Goal: Task Accomplishment & Management: Manage account settings

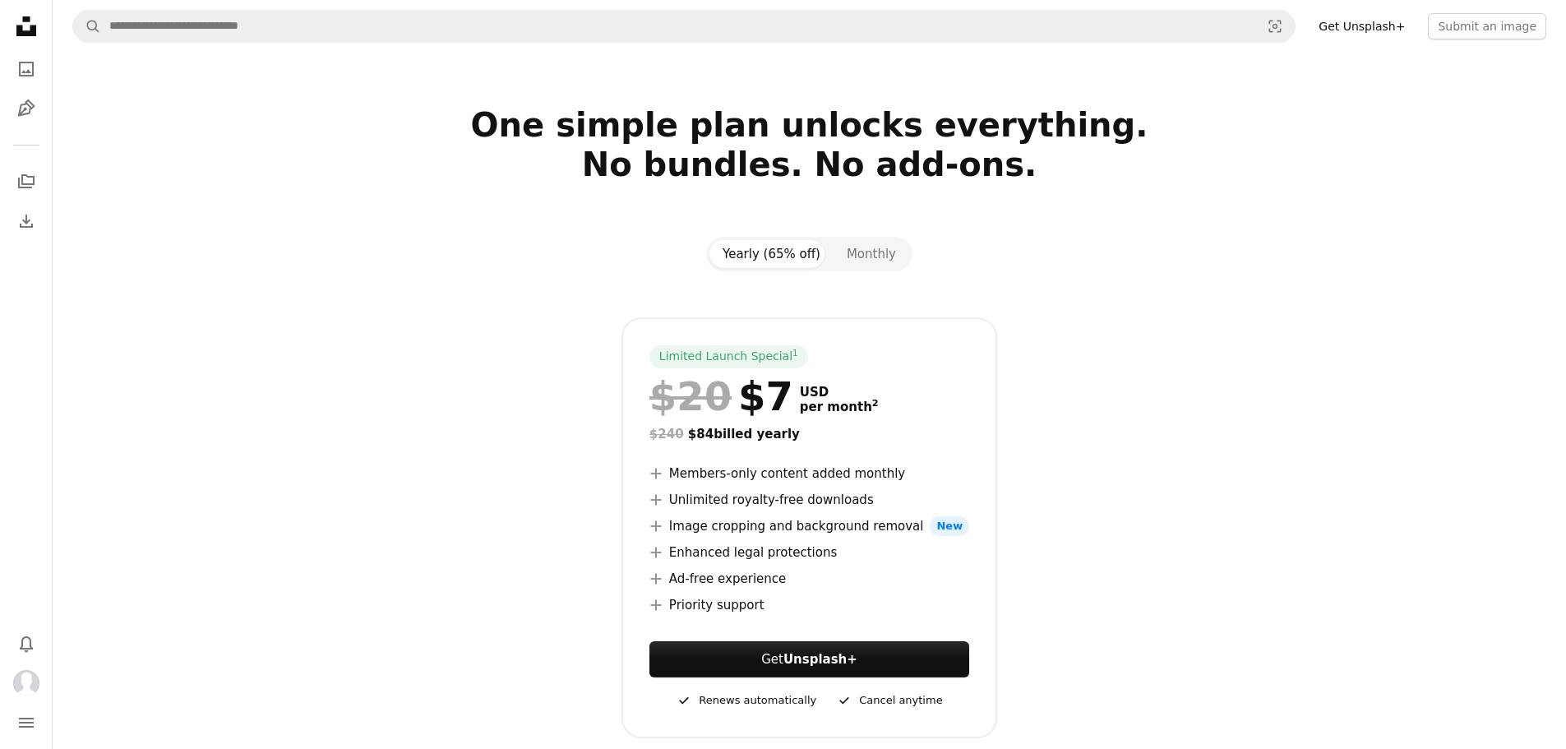
click at [21, 28] on icon at bounding box center [26, 26] width 20 height 20
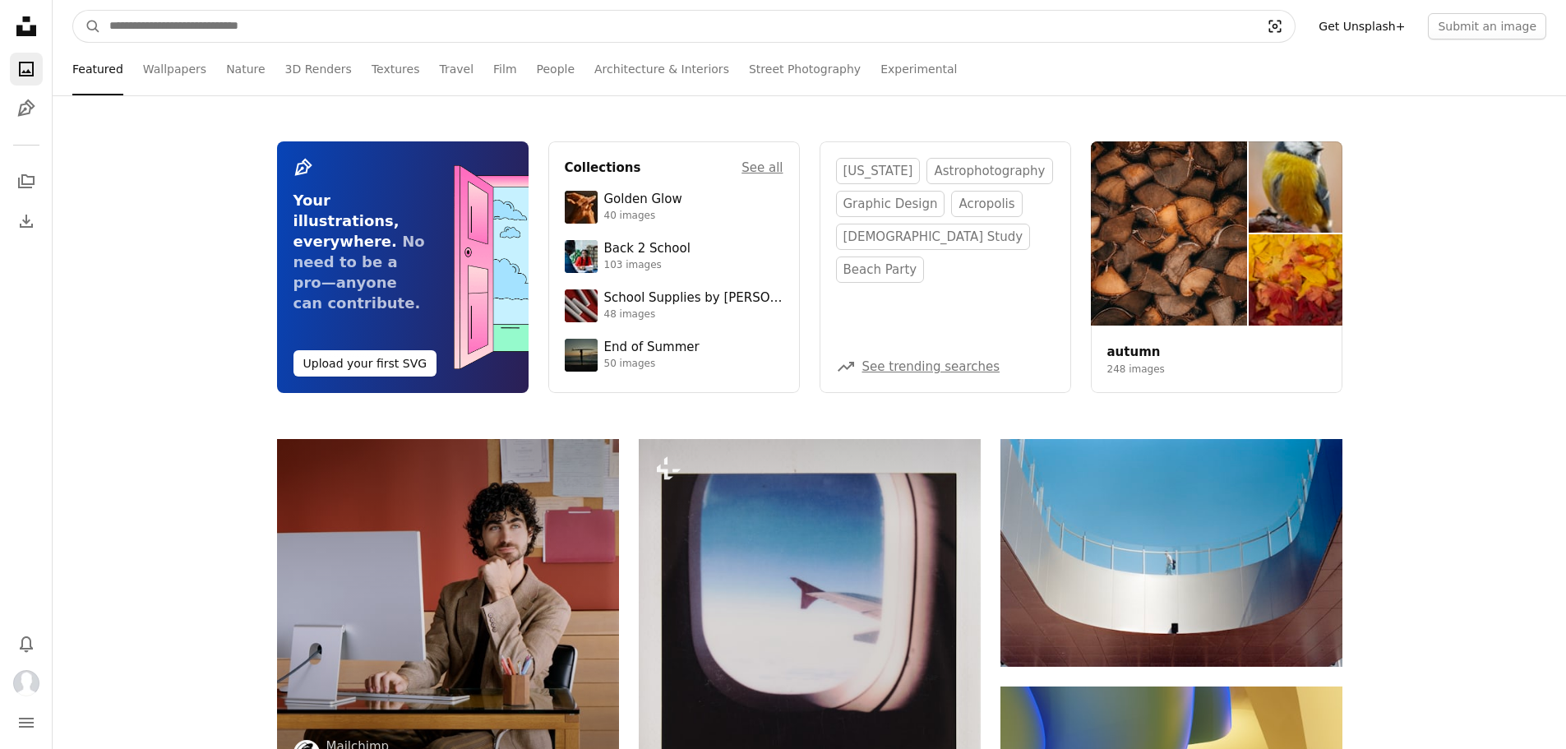
click at [1282, 26] on icon "Visual search" at bounding box center [1275, 27] width 12 height 12
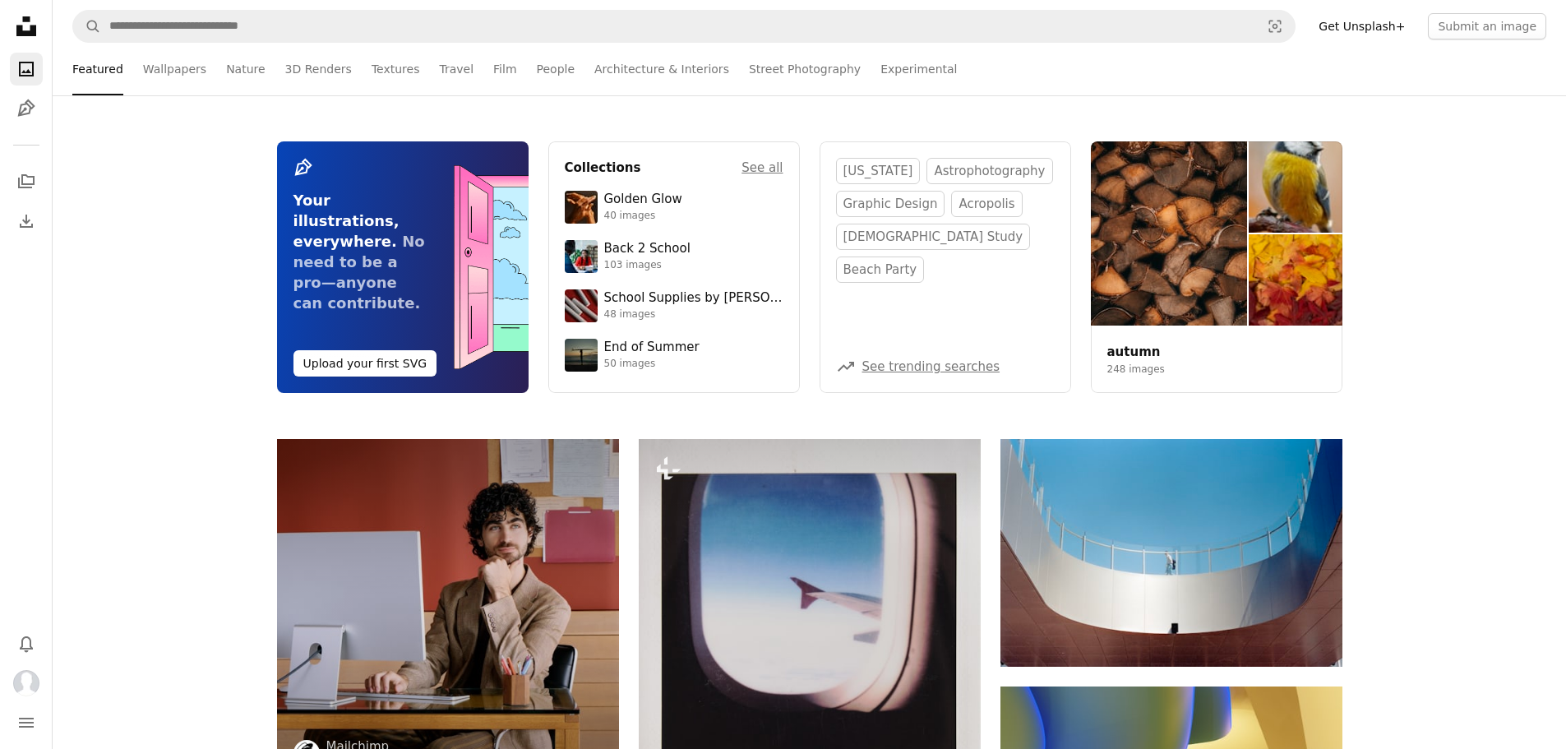
click at [30, 35] on icon at bounding box center [26, 26] width 20 height 20
click at [30, 73] on icon "Photos" at bounding box center [26, 69] width 15 height 15
drag, startPoint x: 40, startPoint y: 28, endPoint x: 22, endPoint y: 27, distance: 18.1
click at [39, 29] on icon "Unsplash logo Unsplash Home" at bounding box center [26, 26] width 33 height 33
drag, startPoint x: 9, startPoint y: 0, endPoint x: 113, endPoint y: 155, distance: 186.7
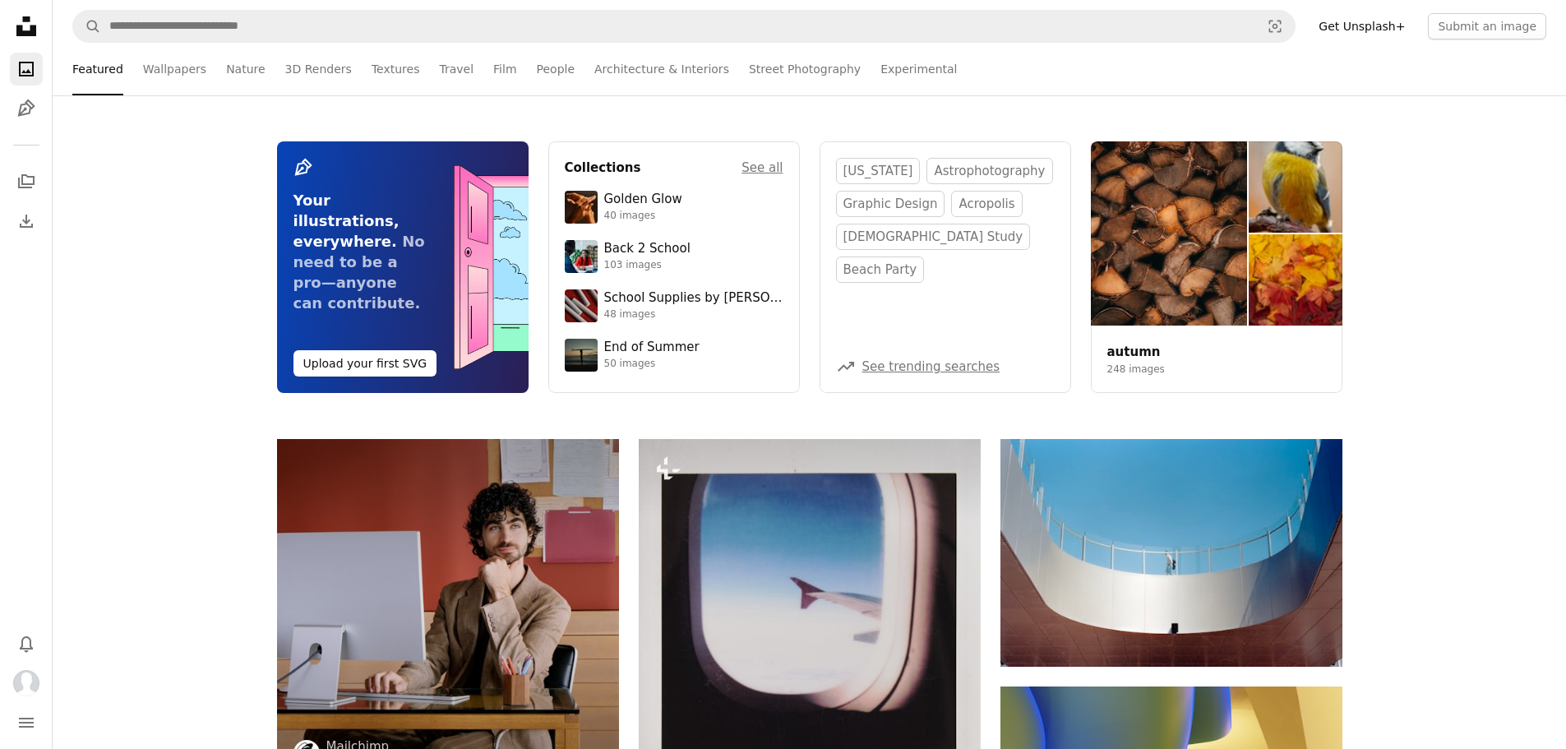
click at [113, 155] on div "Pen Tool Your illustrations, everywhere. No need to be a pro—anyone can contrib…" at bounding box center [809, 267] width 1513 height 252
click at [32, 182] on icon "A stack of folders" at bounding box center [26, 182] width 20 height 20
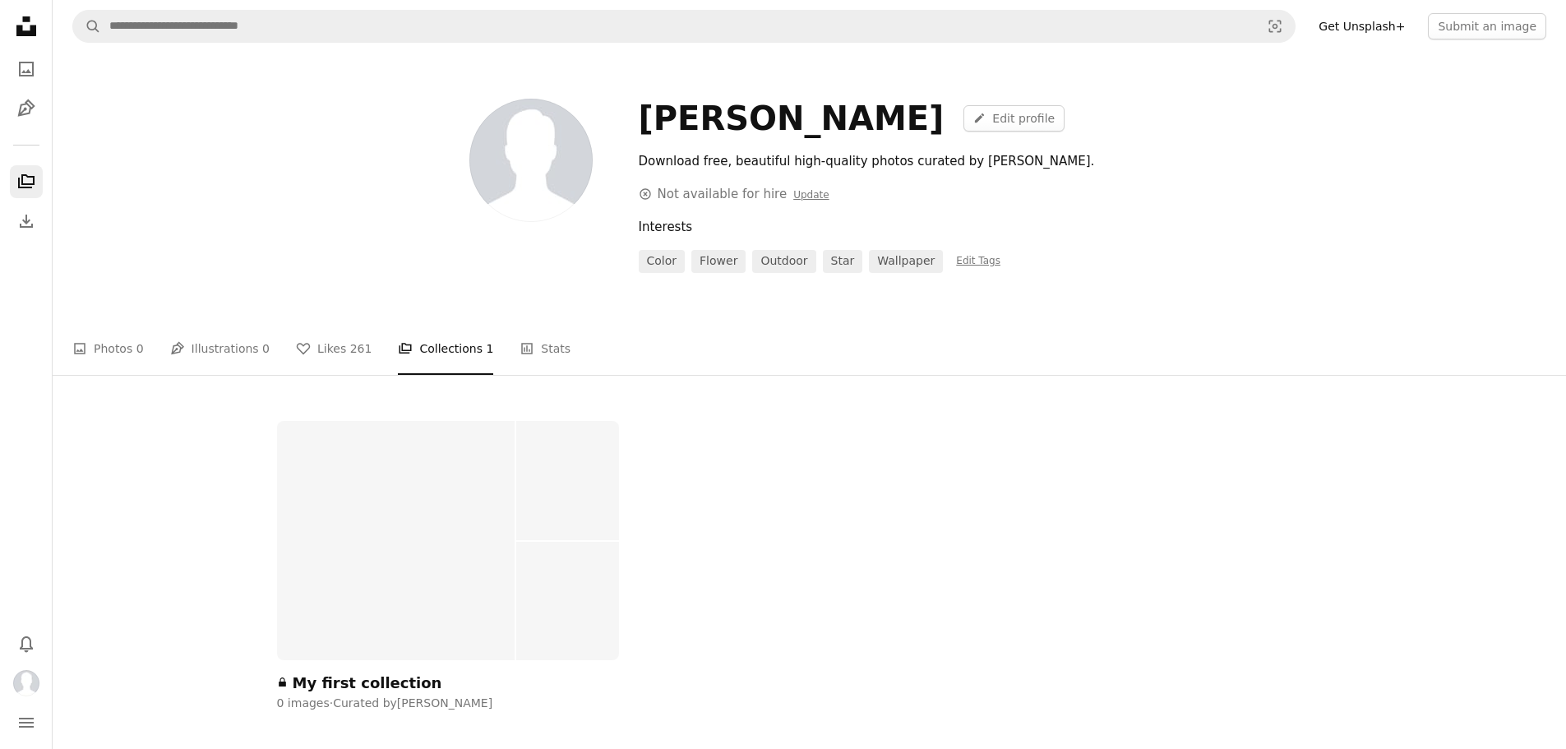
click at [313, 683] on div "My first collection" at bounding box center [368, 683] width 150 height 20
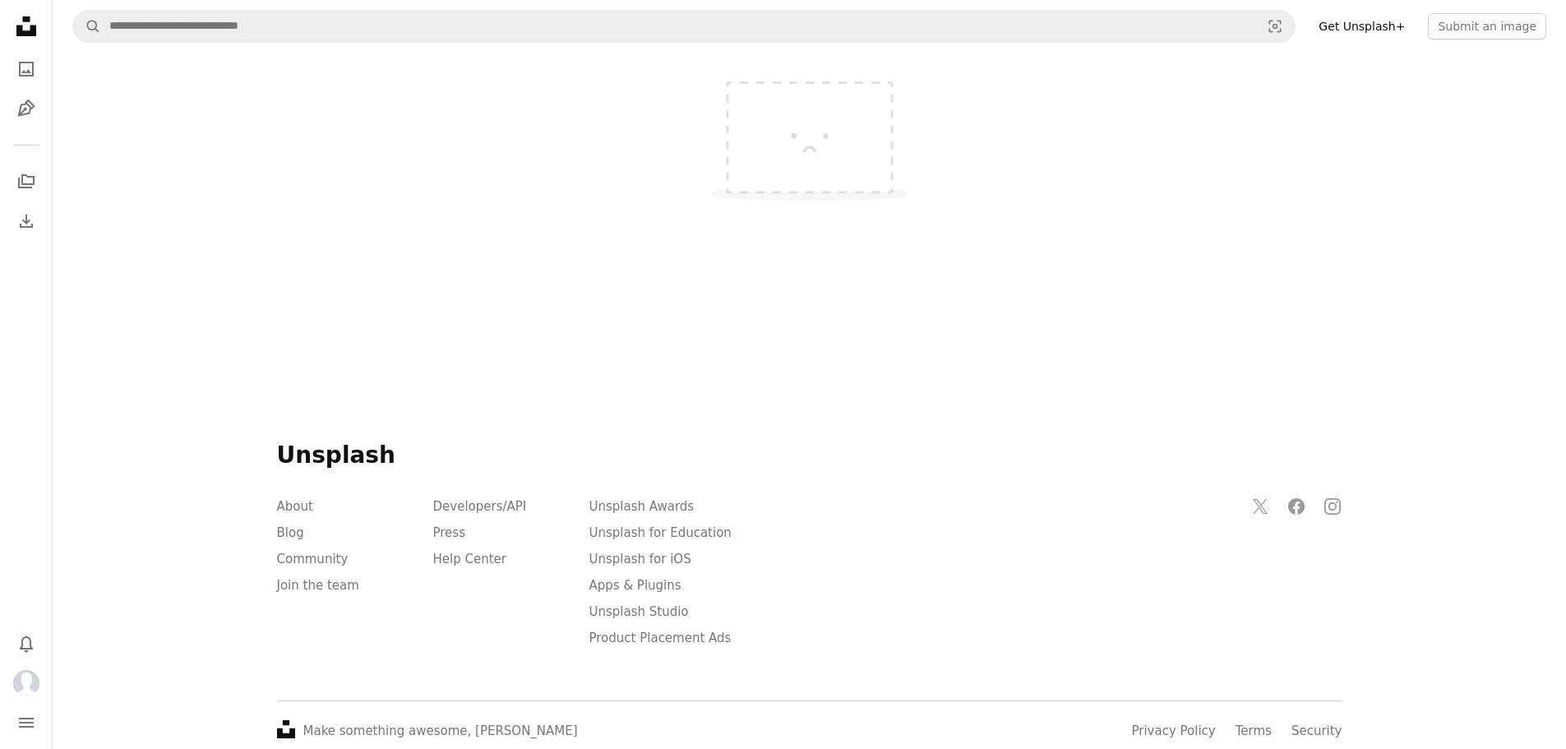
scroll to position [296, 0]
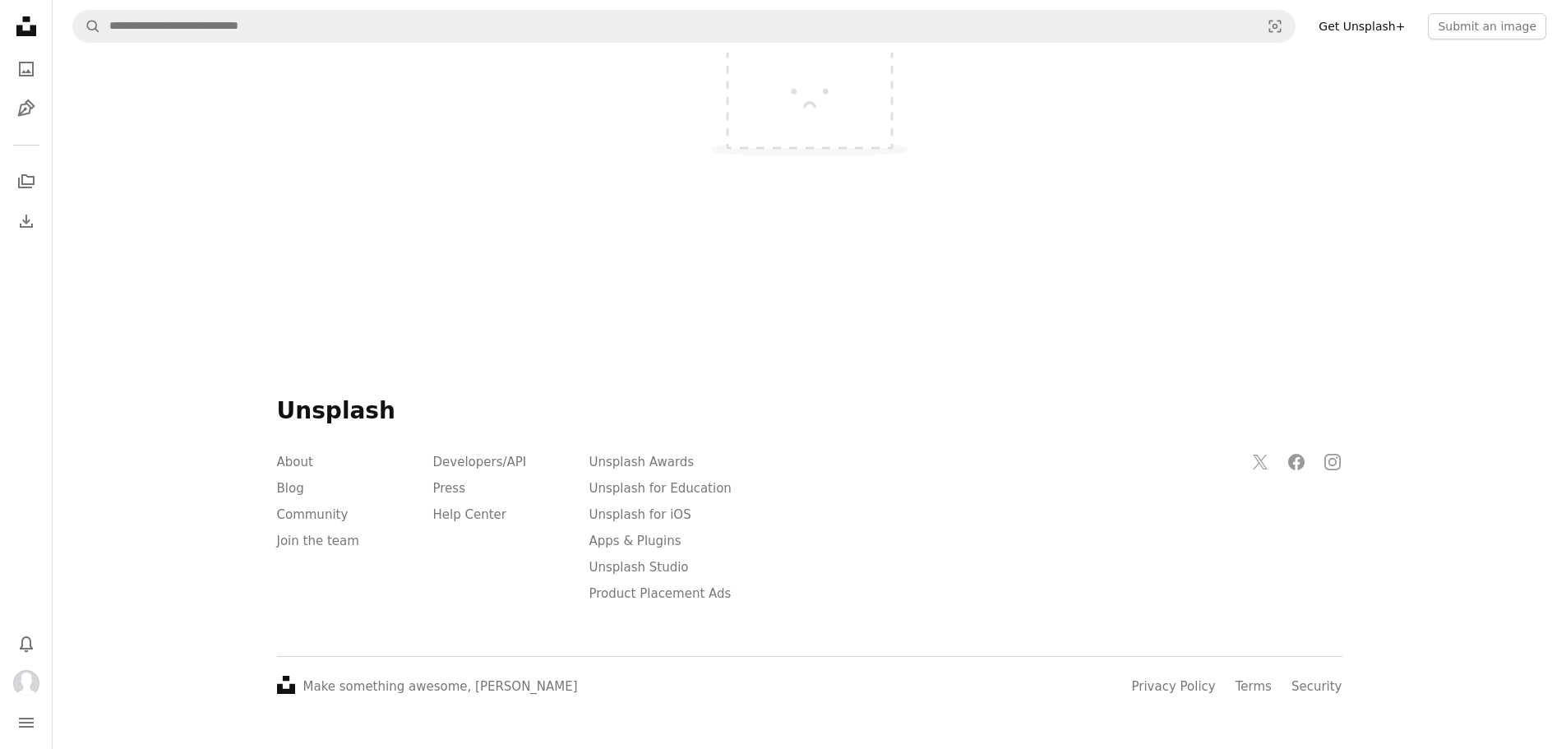
click at [315, 413] on h6 "Unsplash" at bounding box center [809, 411] width 1065 height 30
drag, startPoint x: 309, startPoint y: 409, endPoint x: 144, endPoint y: 227, distance: 246.2
click at [144, 227] on div at bounding box center [809, 154] width 1513 height 326
click at [23, 682] on img "Profile" at bounding box center [26, 683] width 26 height 26
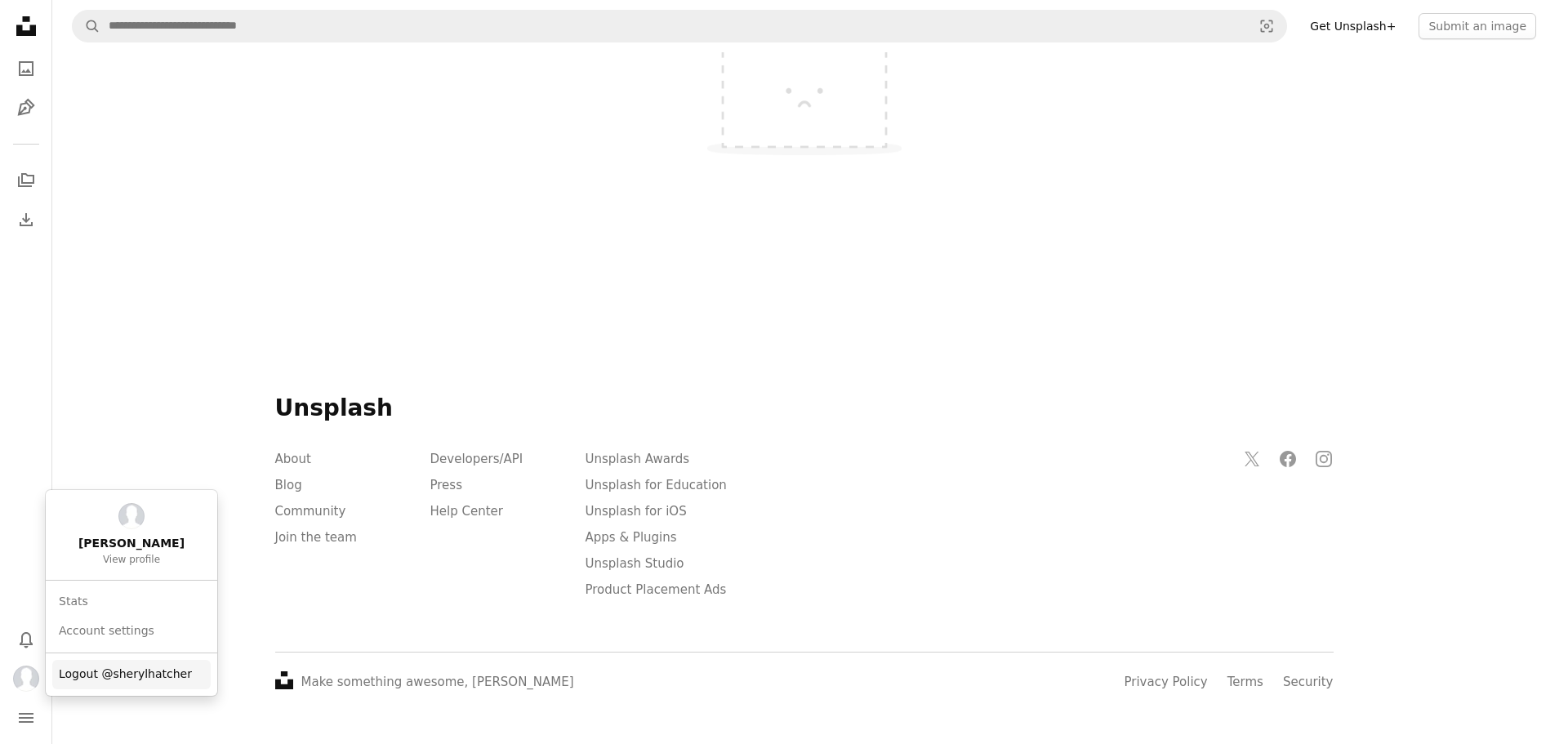
click at [79, 670] on span "Logout @sherylhatcher" at bounding box center [125, 674] width 133 height 16
